Goal: Information Seeking & Learning: Learn about a topic

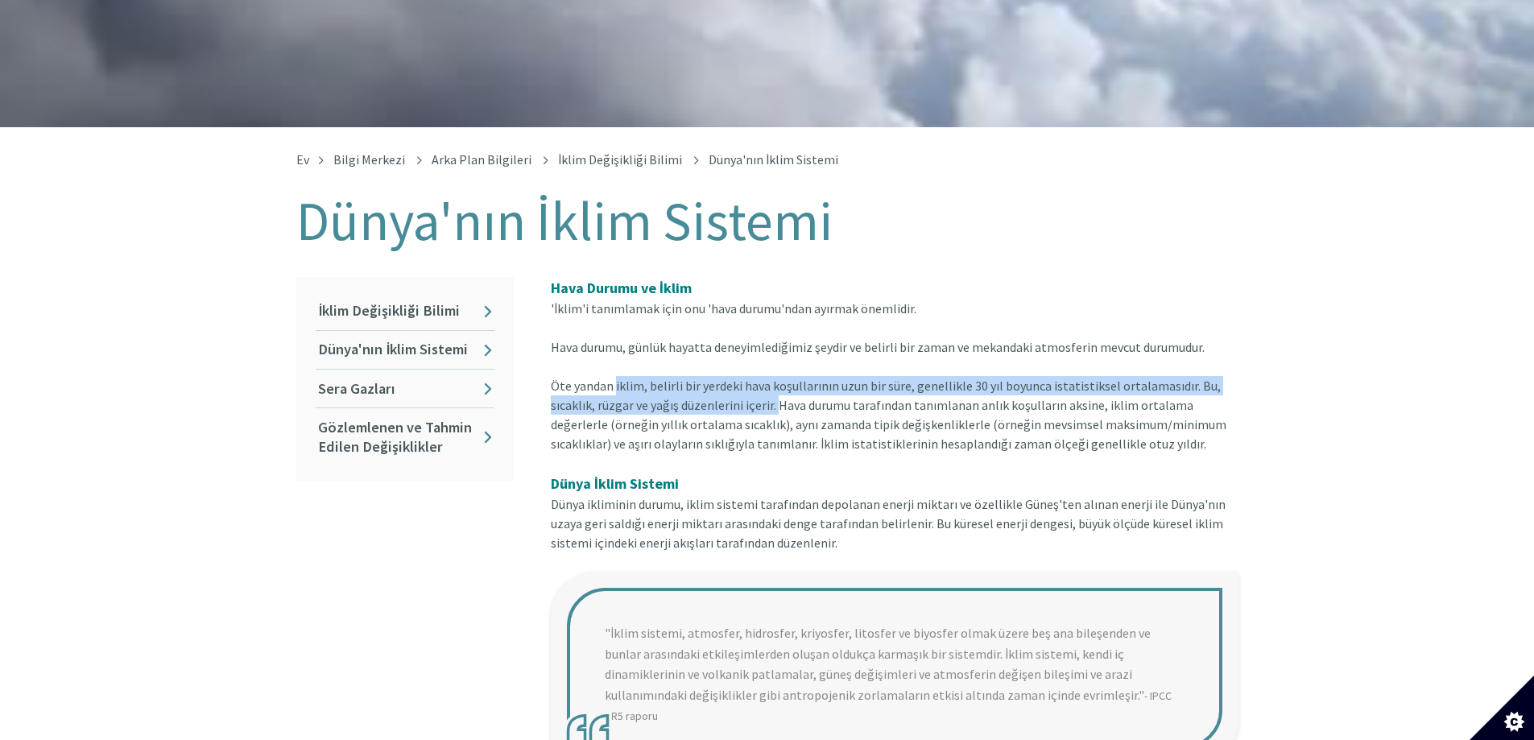
scroll to position [242, 0]
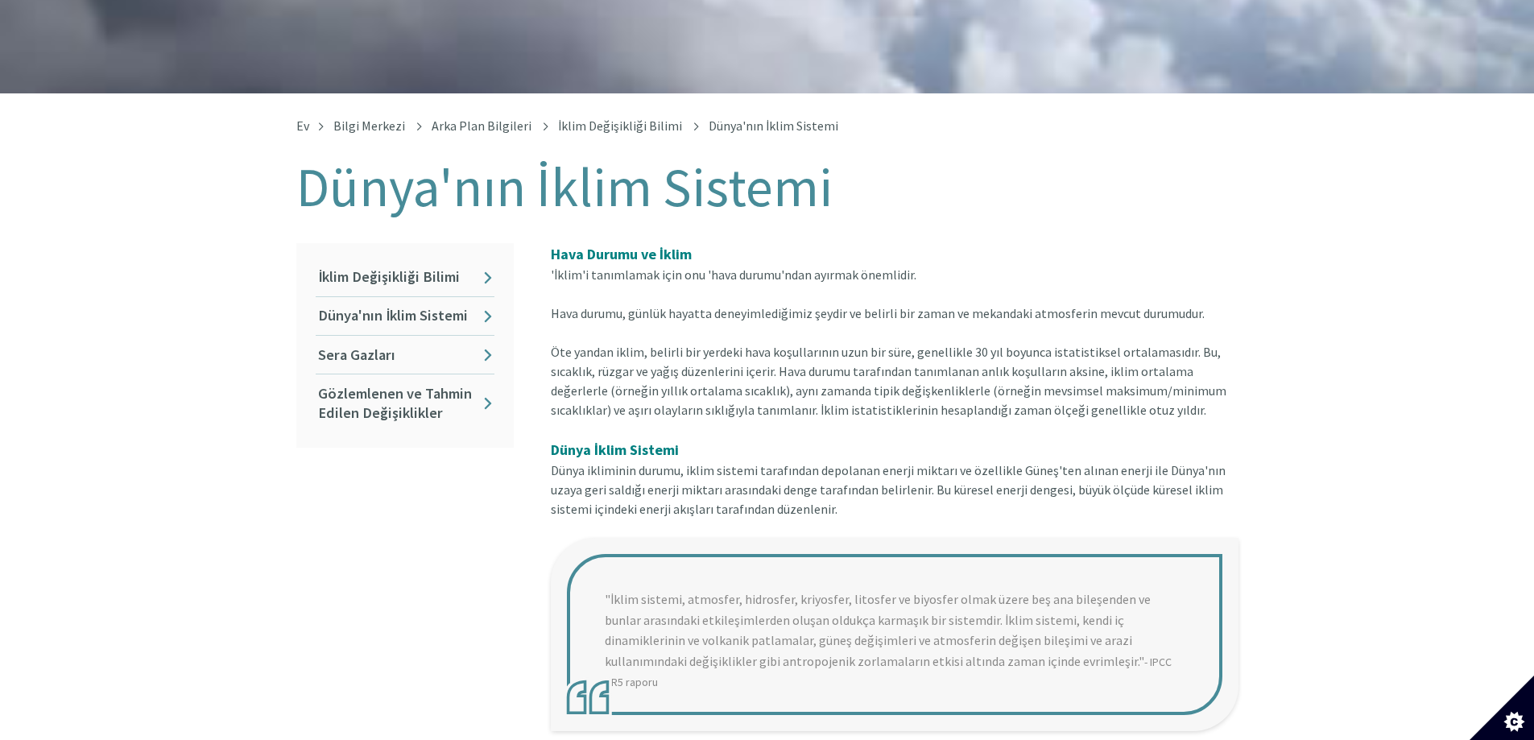
click at [851, 572] on blockquote ""İklim sistemi, atmosfer, hidrosfer, kriyosfer, litosfer ve biyosfer olmak üzer…" at bounding box center [895, 634] width 688 height 193
drag, startPoint x: 1303, startPoint y: 528, endPoint x: 1317, endPoint y: 501, distance: 30.6
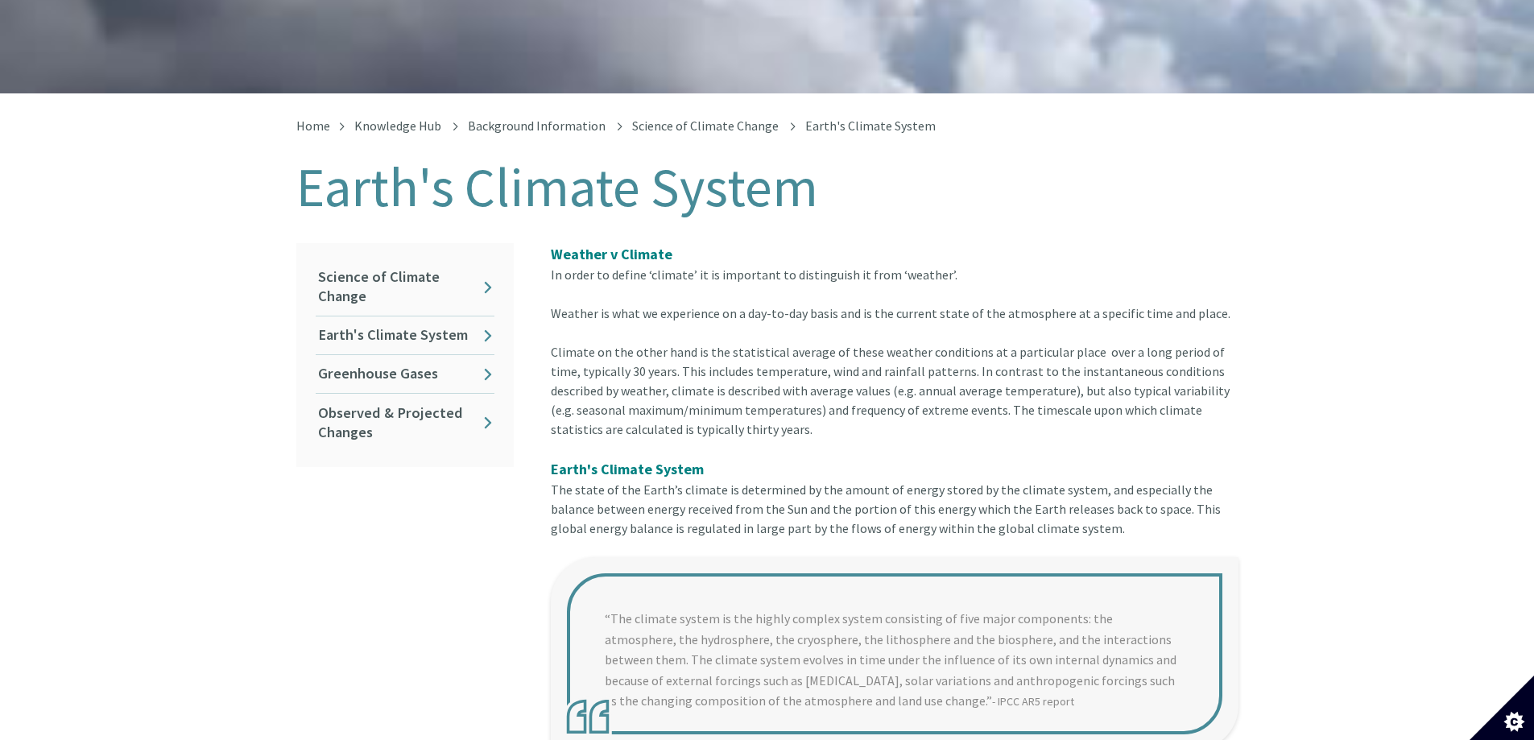
click at [913, 680] on blockquote "“The climate system is the highly complex system consisting of five major compo…" at bounding box center [895, 653] width 688 height 193
click at [818, 679] on blockquote "“The climate system is the highly complex system consisting of five major compo…" at bounding box center [895, 653] width 688 height 193
click at [841, 690] on blockquote "“The climate system is the highly complex system consisting of five major compo…" at bounding box center [895, 653] width 688 height 193
click at [595, 600] on blockquote "“The climate system is the highly complex system consisting of five major compo…" at bounding box center [895, 653] width 688 height 193
drag, startPoint x: 600, startPoint y: 595, endPoint x: 1096, endPoint y: 667, distance: 501.2
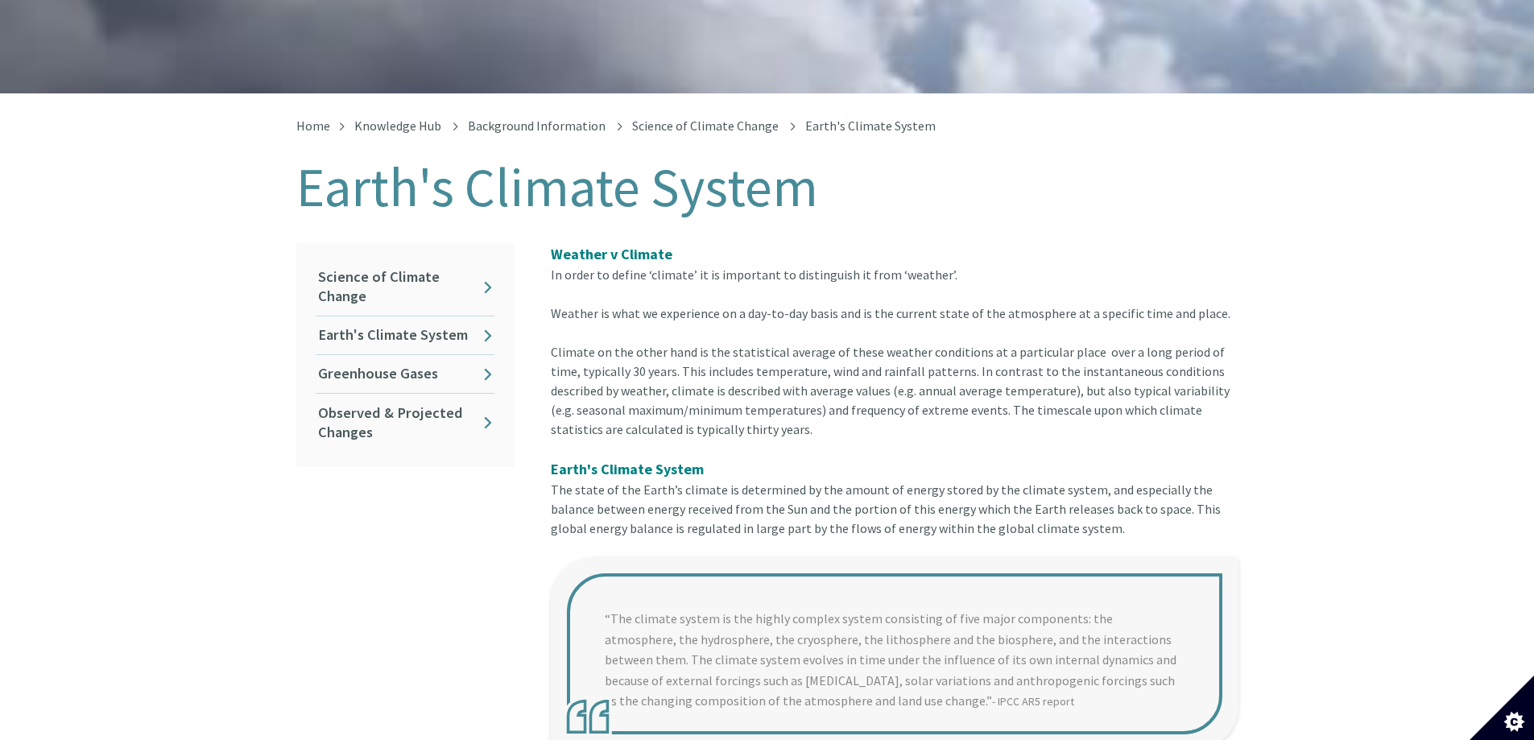
click at [1140, 696] on blockquote "“The climate system is the highly complex system consisting of five major compo…" at bounding box center [895, 653] width 688 height 193
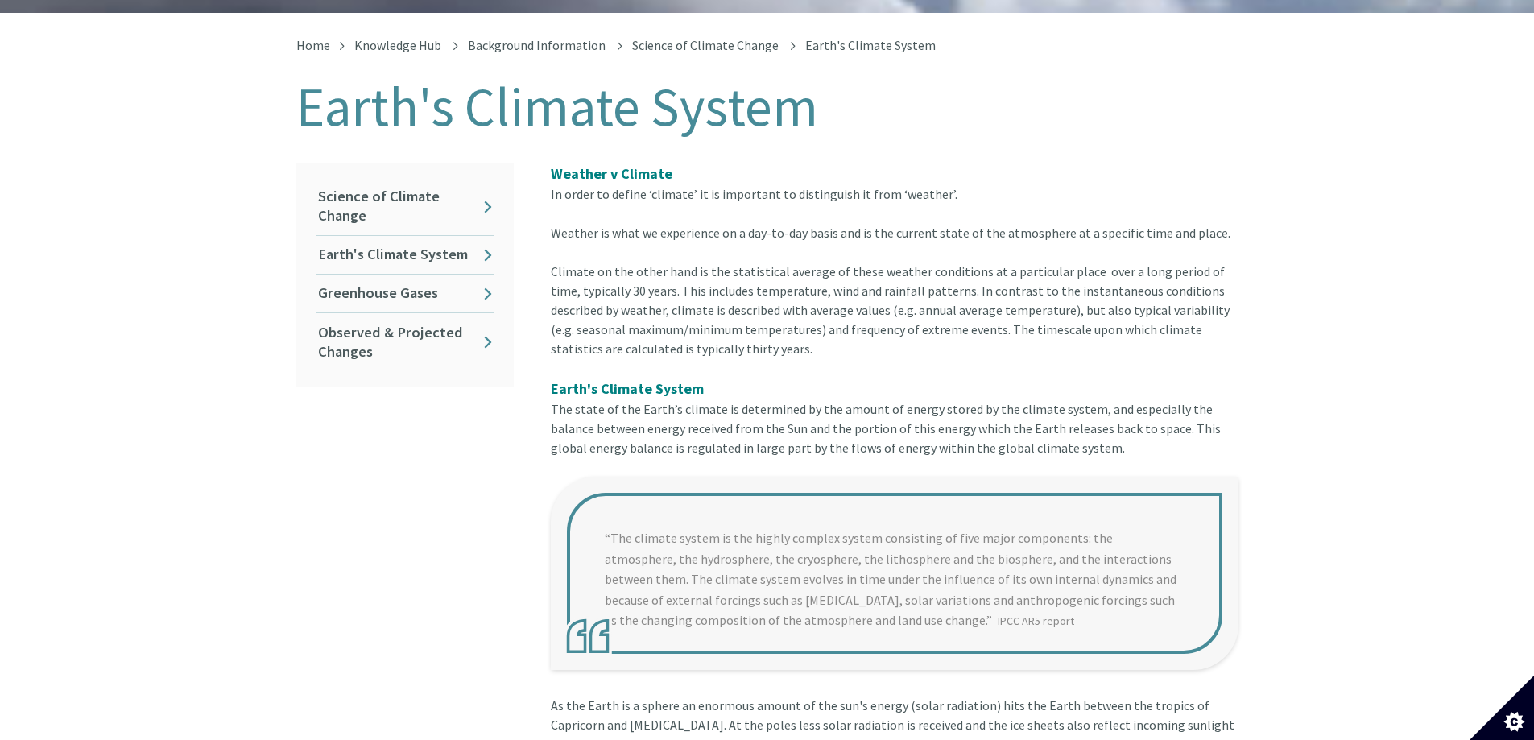
click at [708, 540] on blockquote "“The climate system is the highly complex system consisting of five major compo…" at bounding box center [895, 573] width 688 height 193
click at [778, 593] on blockquote "“The climate system is the highly complex system consisting of five major compo…" at bounding box center [895, 573] width 688 height 193
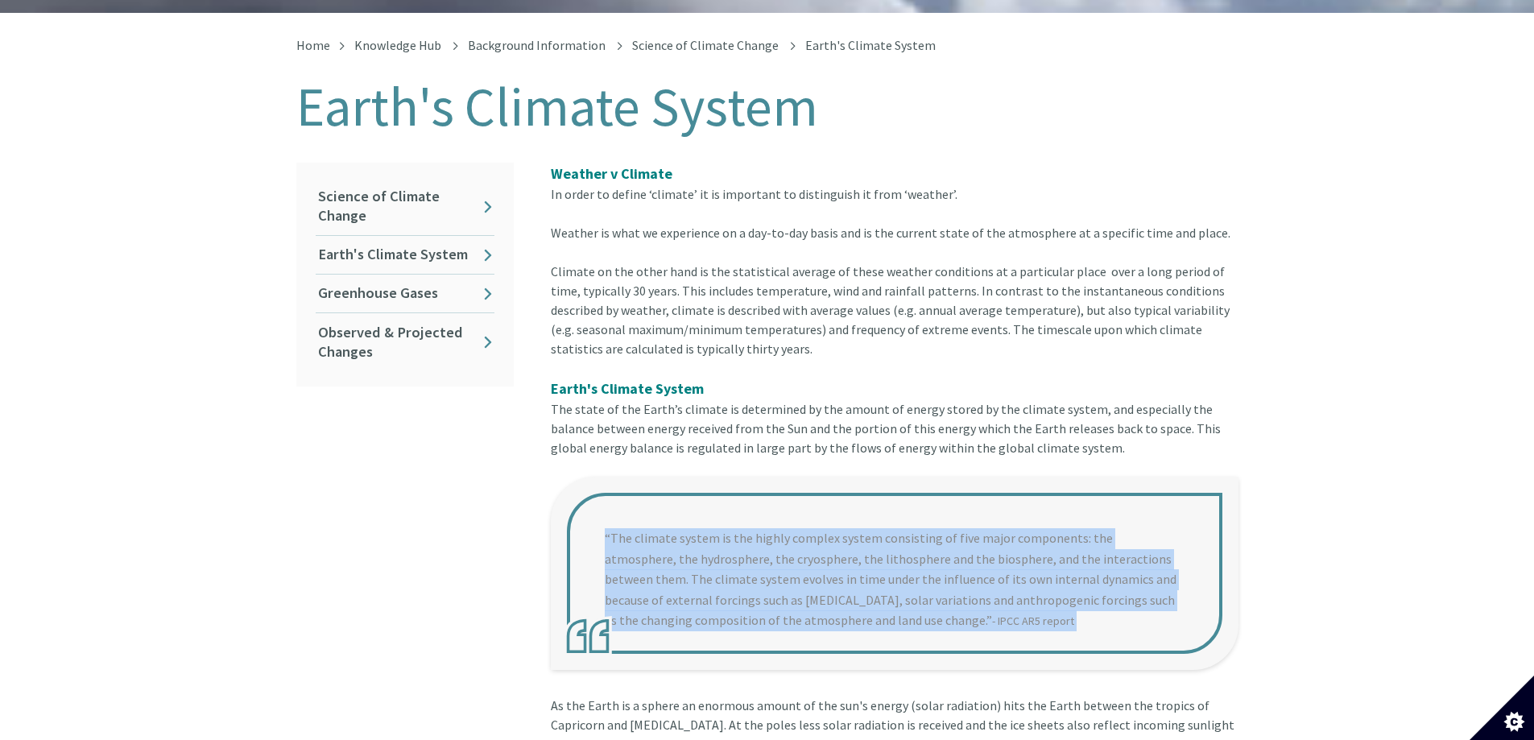
click at [778, 593] on blockquote "“The climate system is the highly complex system consisting of five major compo…" at bounding box center [895, 573] width 688 height 193
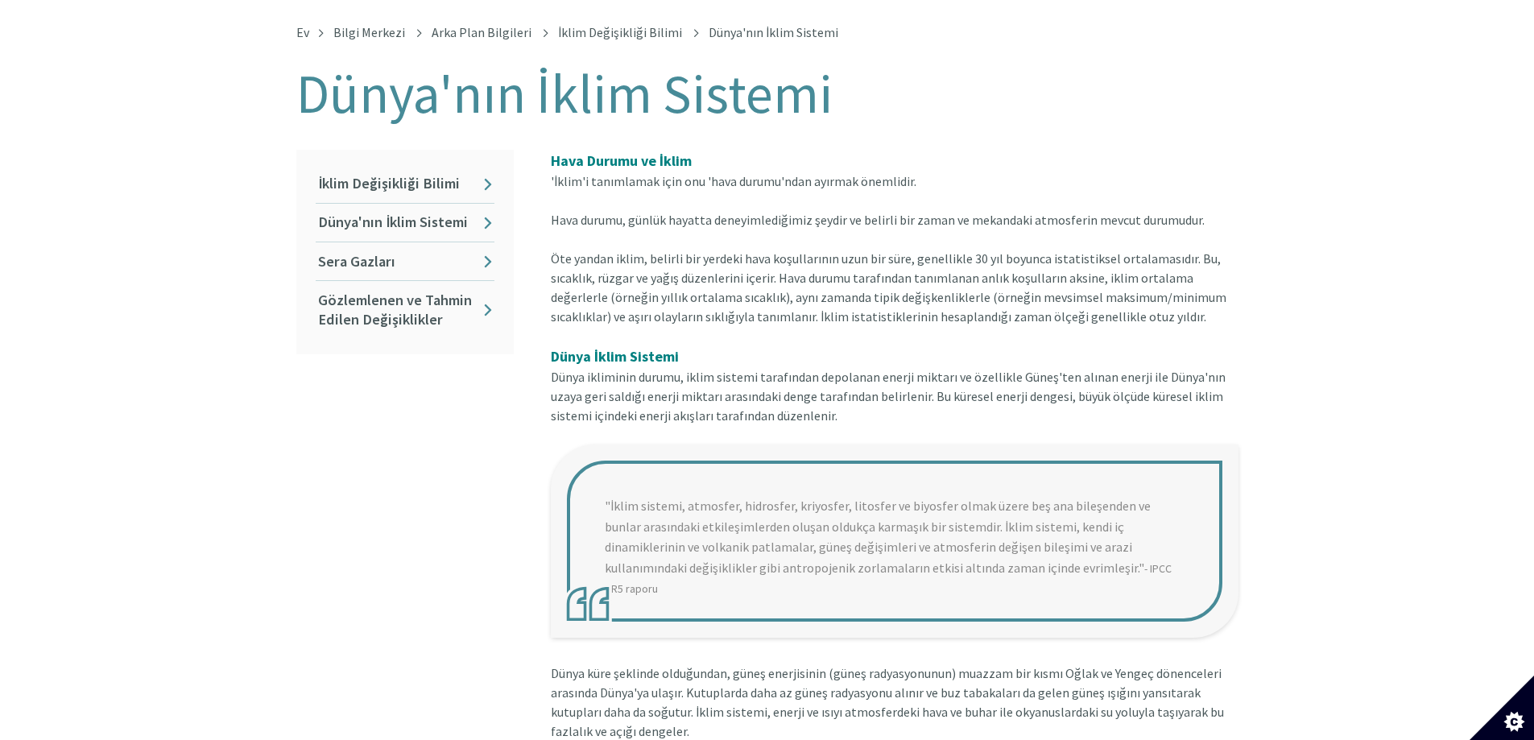
scroll to position [322, 0]
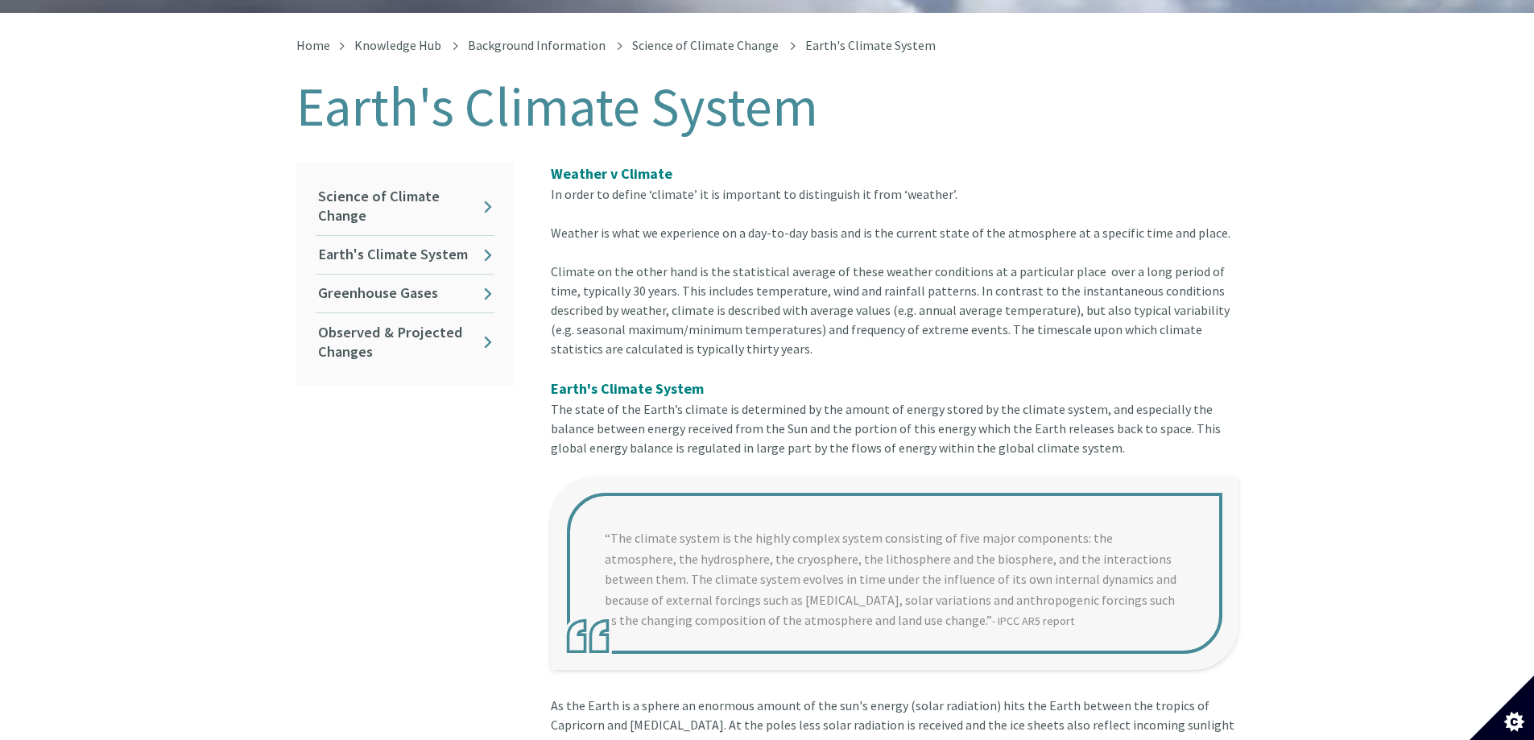
click at [639, 526] on blockquote "“The climate system is the highly complex system consisting of five major compo…" at bounding box center [895, 573] width 688 height 193
drag, startPoint x: 594, startPoint y: 428, endPoint x: 835, endPoint y: 419, distance: 241.0
click at [835, 419] on div "The state of the Earth’s climate is determined by the amount of energy stored b…" at bounding box center [895, 437] width 688 height 77
click at [801, 477] on blockquote "“The climate system is the highly complex system consisting of five major compo…" at bounding box center [895, 573] width 688 height 193
click at [676, 477] on blockquote "“The climate system is the highly complex system consisting of five major compo…" at bounding box center [895, 573] width 688 height 193
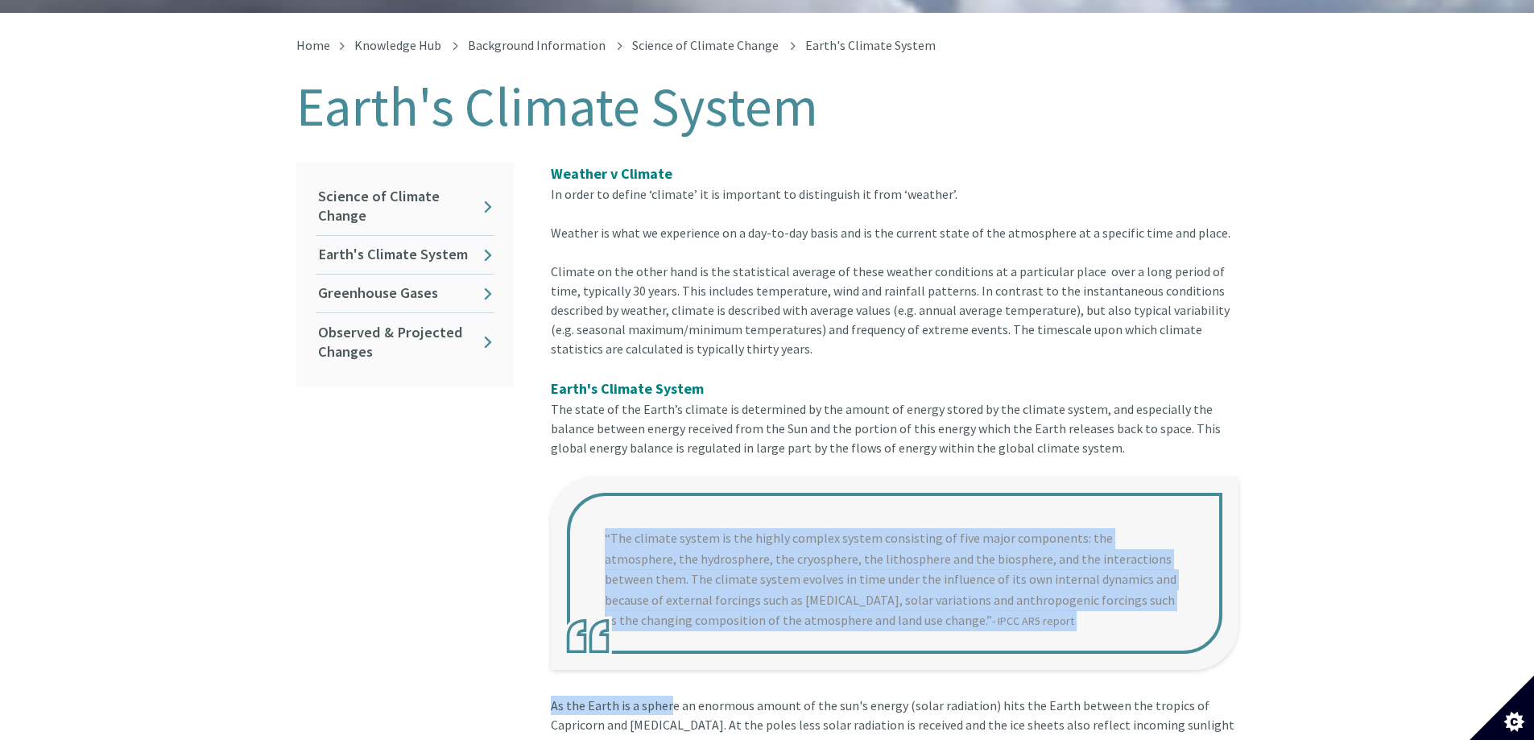
drag, startPoint x: 597, startPoint y: 513, endPoint x: 668, endPoint y: 658, distance: 161.4
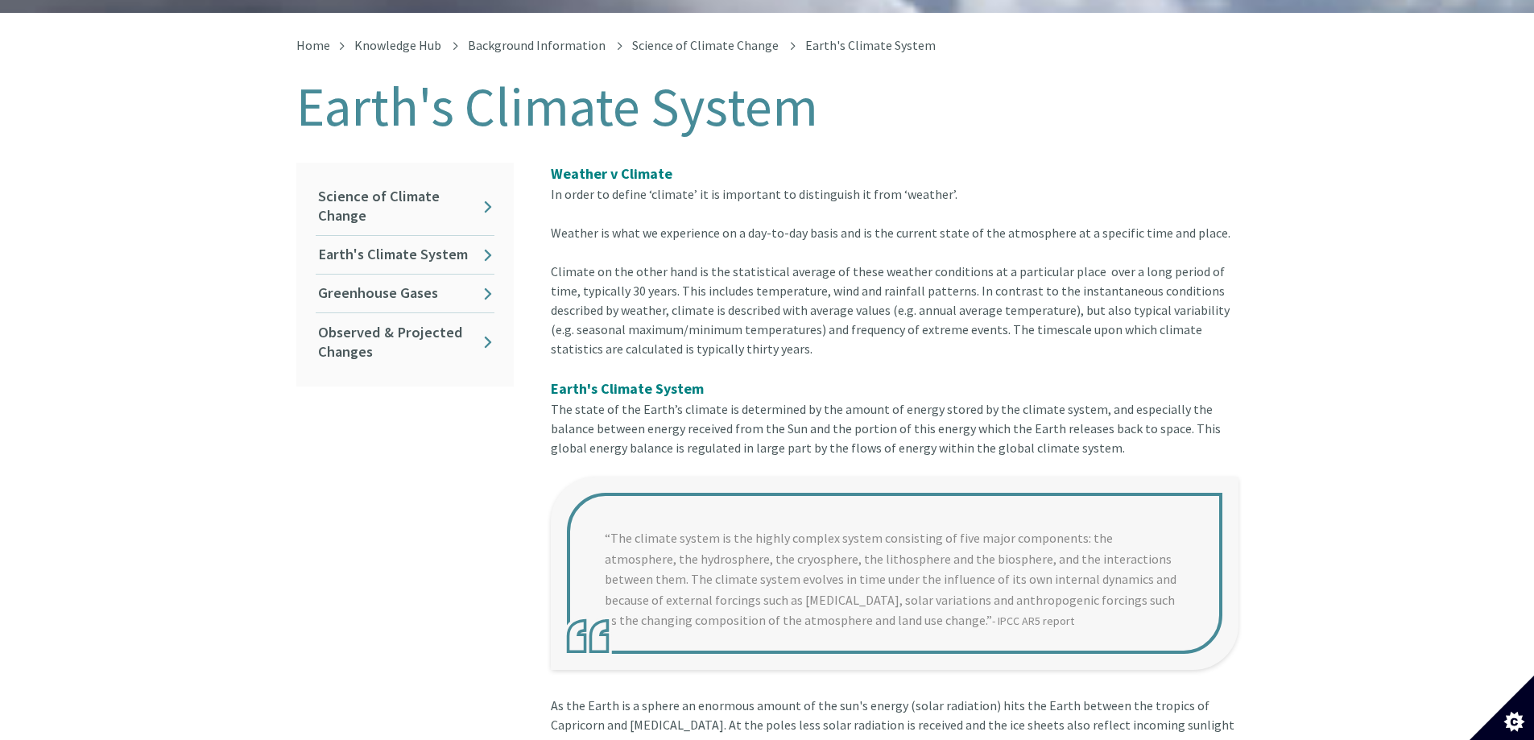
drag, startPoint x: 716, startPoint y: 557, endPoint x: 696, endPoint y: 548, distance: 22.0
click at [714, 555] on blockquote "“The climate system is the highly complex system consisting of five major compo…" at bounding box center [895, 573] width 688 height 193
drag, startPoint x: 594, startPoint y: 503, endPoint x: 722, endPoint y: 550, distance: 136.3
click at [722, 550] on blockquote "“The climate system is the highly complex system consisting of five major compo…" at bounding box center [895, 573] width 688 height 193
drag, startPoint x: 599, startPoint y: 516, endPoint x: 702, endPoint y: 540, distance: 105.7
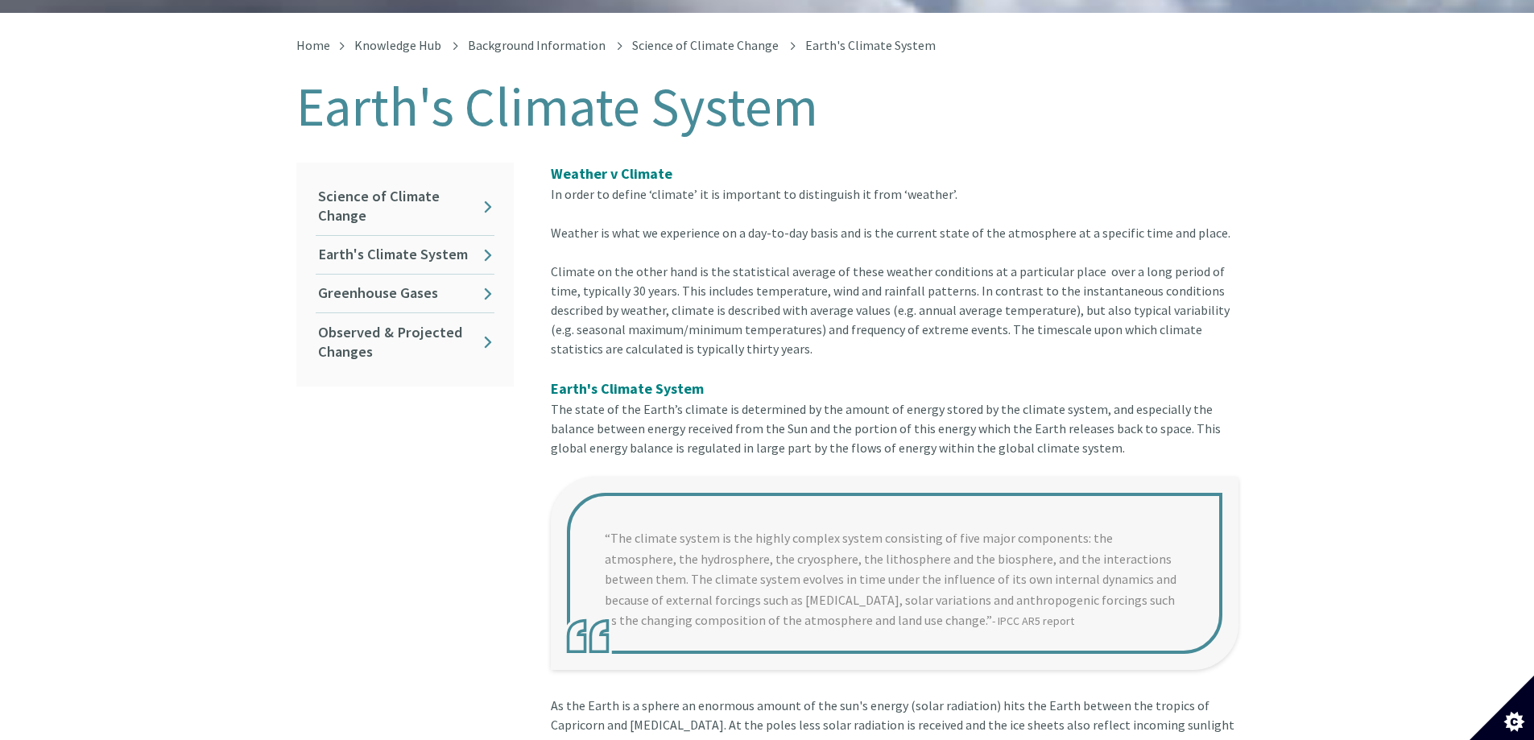
click at [720, 589] on blockquote "“The climate system is the highly complex system consisting of five major compo…" at bounding box center [895, 573] width 688 height 193
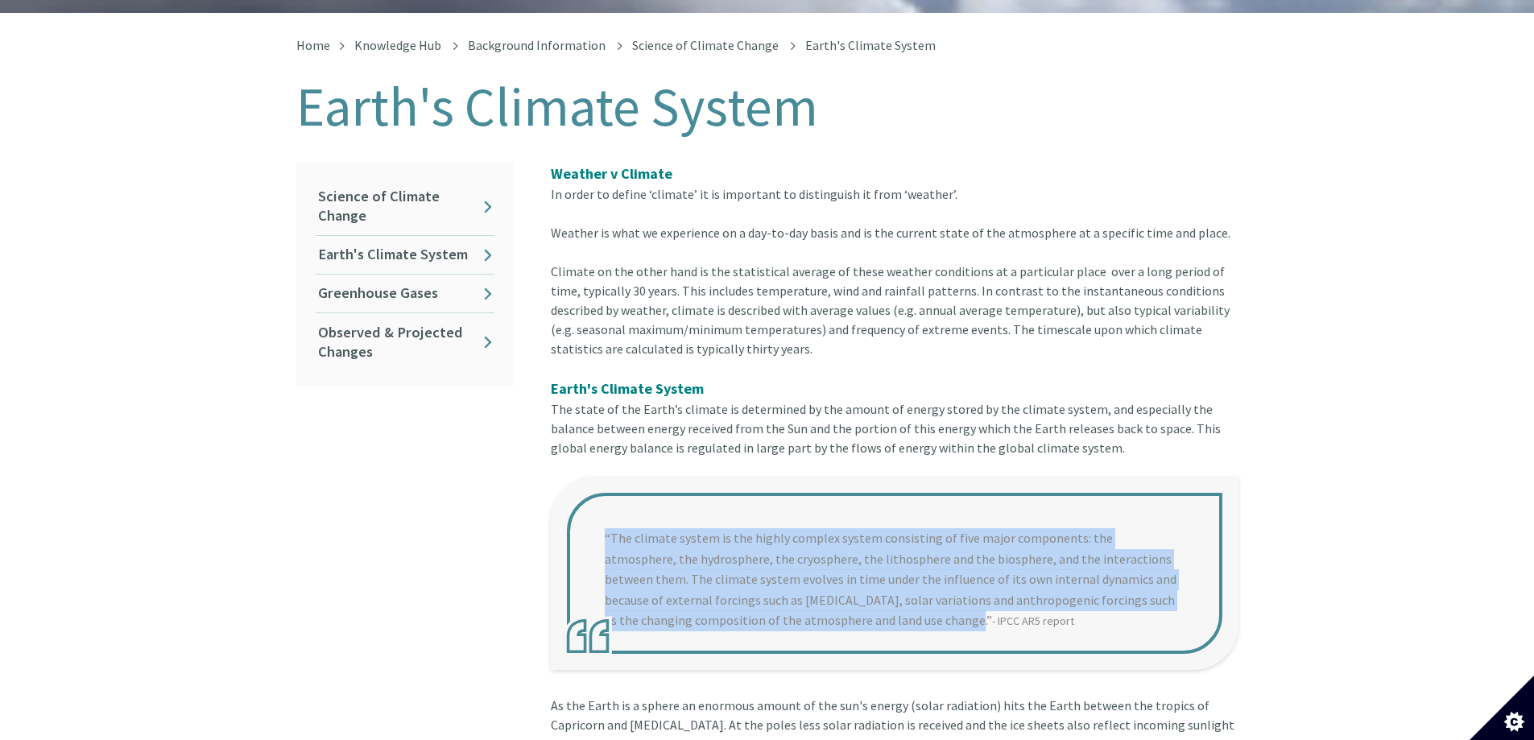
drag, startPoint x: 634, startPoint y: 457, endPoint x: 952, endPoint y: 653, distance: 373.5
copy div "“The climate system is the highly complex system consisting of five major compo…"
